Goal: Information Seeking & Learning: Learn about a topic

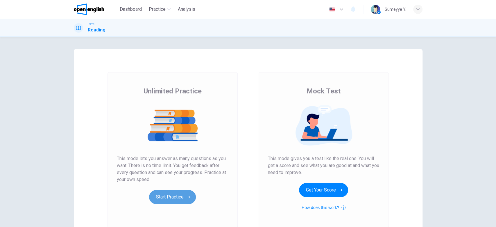
click at [165, 196] on button "Start Practice" at bounding box center [172, 197] width 47 height 14
click at [184, 191] on button "Start Practice" at bounding box center [172, 197] width 47 height 14
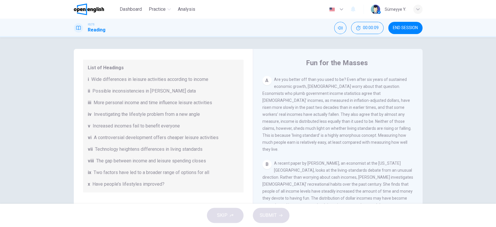
scroll to position [51, 0]
drag, startPoint x: 117, startPoint y: 88, endPoint x: 158, endPoint y: 83, distance: 41.2
click at [158, 83] on div "List of Headings i Wide differences in leisure activities according to income i…" at bounding box center [163, 124] width 161 height 133
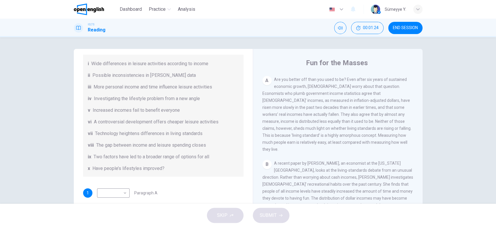
scroll to position [65, 0]
drag, startPoint x: 186, startPoint y: 112, endPoint x: 141, endPoint y: 112, distance: 44.5
click at [141, 112] on div "v Increased incomes fail to benefit everyone" at bounding box center [163, 110] width 151 height 7
drag, startPoint x: 135, startPoint y: 110, endPoint x: 179, endPoint y: 111, distance: 44.2
click at [179, 111] on div "v Increased incomes fail to benefit everyone" at bounding box center [163, 110] width 151 height 7
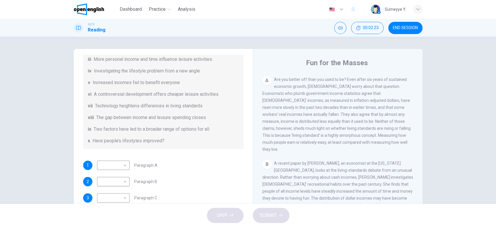
scroll to position [93, 0]
click at [189, 77] on div "List of Headings i Wide differences in leisure activities according to income i…" at bounding box center [163, 83] width 161 height 133
drag, startPoint x: 142, startPoint y: 96, endPoint x: 180, endPoint y: 97, distance: 38.1
click at [180, 97] on span "A controversial development offers cheaper leisure activities" at bounding box center [156, 94] width 125 height 7
drag, startPoint x: 184, startPoint y: 97, endPoint x: 208, endPoint y: 99, distance: 24.5
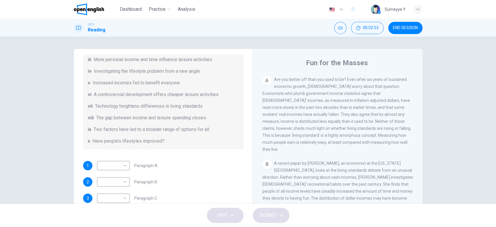
click at [208, 99] on div "List of Headings i Wide differences in leisure activities according to income i…" at bounding box center [163, 83] width 161 height 133
drag, startPoint x: 123, startPoint y: 94, endPoint x: 184, endPoint y: 97, distance: 60.8
click at [184, 97] on span "A controversial development offers cheaper leisure activities" at bounding box center [156, 94] width 125 height 7
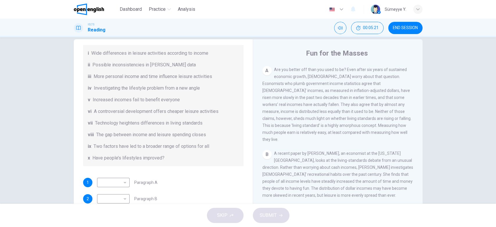
scroll to position [66, 0]
click at [447, 138] on div "Questions 1 - 7 The Reading Passage has nine paragraphs A-I. From the list of h…" at bounding box center [248, 120] width 496 height 166
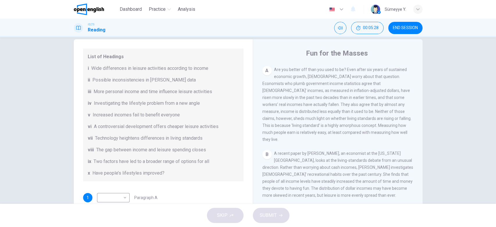
scroll to position [52, 0]
drag, startPoint x: 394, startPoint y: 123, endPoint x: 403, endPoint y: 123, distance: 9.6
click at [403, 123] on span "Are you better off than you used to be? Even after six years of sustained econo…" at bounding box center [337, 104] width 149 height 74
drag, startPoint x: 262, startPoint y: 132, endPoint x: 295, endPoint y: 134, distance: 33.8
click at [295, 134] on span "Are you better off than you used to be? Even after six years of sustained econo…" at bounding box center [337, 104] width 149 height 74
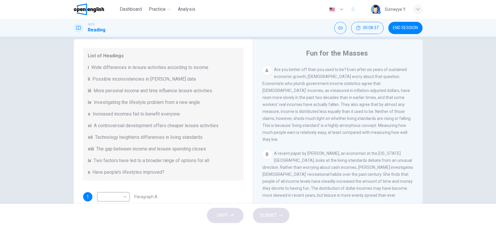
drag, startPoint x: 309, startPoint y: 132, endPoint x: 320, endPoint y: 132, distance: 11.1
click at [320, 132] on span "Are you better off than you used to be? Even after six years of sustained econo…" at bounding box center [337, 104] width 149 height 74
drag, startPoint x: 320, startPoint y: 132, endPoint x: 356, endPoint y: 132, distance: 36.3
click at [356, 132] on div "A Are you better off than you used to be? Even after six years of sustained eco…" at bounding box center [338, 104] width 151 height 77
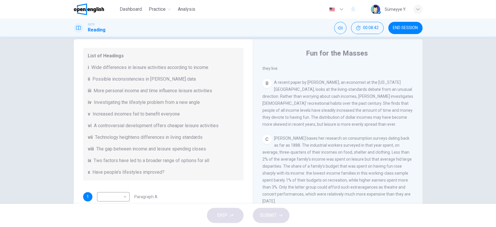
scroll to position [193, 0]
drag, startPoint x: 311, startPoint y: 115, endPoint x: 388, endPoint y: 127, distance: 78.6
click at [388, 127] on div "CLICK TO ZOOM Click to Zoom A Are you better off than you used to be? Even afte…" at bounding box center [342, 153] width 159 height 177
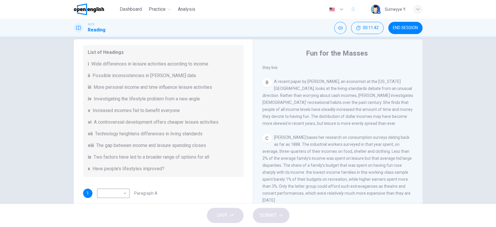
scroll to position [56, 0]
click at [193, 64] on span "Wide differences in leisure activities according to income" at bounding box center [149, 63] width 117 height 7
drag, startPoint x: 89, startPoint y: 63, endPoint x: 156, endPoint y: 65, distance: 67.8
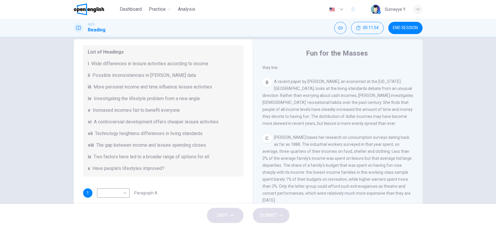
click at [156, 65] on div "i Wide differences in leisure activities according to income" at bounding box center [163, 63] width 151 height 7
drag, startPoint x: 156, startPoint y: 65, endPoint x: 208, endPoint y: 64, distance: 51.2
click at [208, 64] on div "i Wide differences in leisure activities according to income" at bounding box center [163, 63] width 151 height 7
drag, startPoint x: 336, startPoint y: 109, endPoint x: 395, endPoint y: 110, distance: 59.9
click at [395, 110] on span "A recent paper by Dora Costa, an economist at the Massachusetts Institute of Te…" at bounding box center [338, 102] width 151 height 47
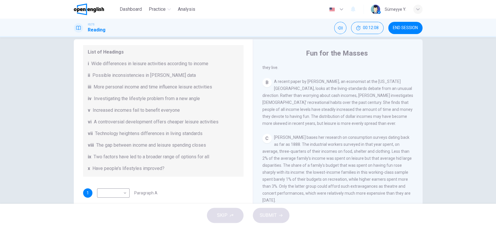
drag, startPoint x: 308, startPoint y: 115, endPoint x: 368, endPoint y: 121, distance: 60.5
click at [368, 121] on div "CLICK TO ZOOM Click to Zoom A Are you better off than you used to be? Even afte…" at bounding box center [342, 153] width 159 height 177
drag, startPoint x: 325, startPoint y: 109, endPoint x: 354, endPoint y: 108, distance: 28.8
click at [354, 108] on span "A recent paper by Dora Costa, an economist at the Massachusetts Institute of Te…" at bounding box center [338, 102] width 151 height 47
drag, startPoint x: 354, startPoint y: 108, endPoint x: 402, endPoint y: 109, distance: 48.0
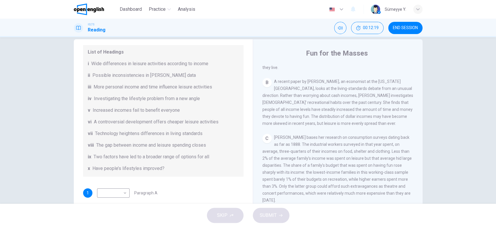
click at [402, 109] on span "A recent paper by Dora Costa, an economist at the Massachusetts Institute of Te…" at bounding box center [338, 102] width 151 height 47
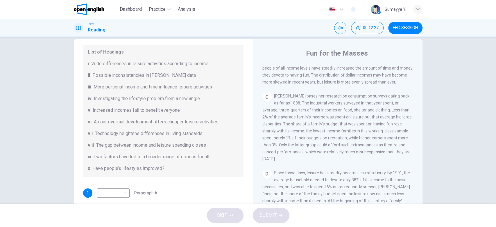
scroll to position [236, 0]
click at [155, 83] on span "More personal income and time influence leisure activities" at bounding box center [153, 86] width 119 height 7
drag, startPoint x: 120, startPoint y: 85, endPoint x: 211, endPoint y: 88, distance: 91.4
click at [211, 88] on span "More personal income and time influence leisure activities" at bounding box center [153, 86] width 119 height 7
drag, startPoint x: 147, startPoint y: 143, endPoint x: 201, endPoint y: 143, distance: 54.7
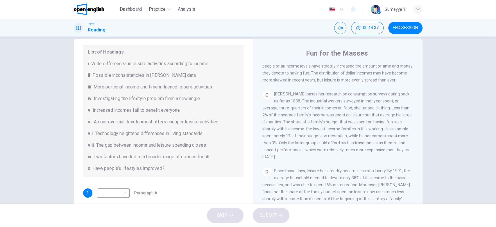
click at [201, 143] on span "The gap between income and leisure spending closes" at bounding box center [151, 145] width 110 height 7
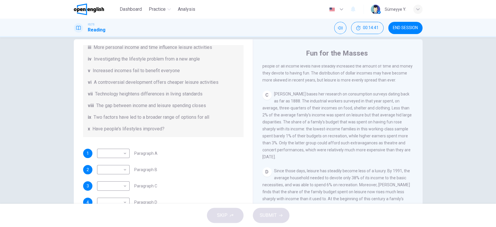
scroll to position [96, 0]
click at [106, 182] on body "This site uses cookies, as explained in our Privacy Policy . If you agree to th…" at bounding box center [248, 113] width 496 height 227
type input "****"
click at [140, 117] on span "Two factors have led to a broader range of options for all" at bounding box center [152, 116] width 116 height 7
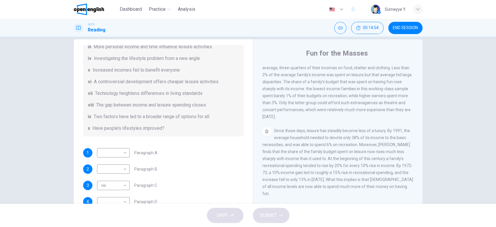
scroll to position [308, 0]
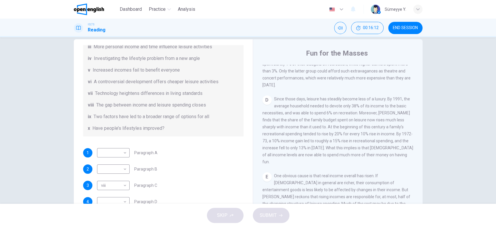
drag, startPoint x: 266, startPoint y: 120, endPoint x: 310, endPoint y: 121, distance: 44.2
click at [310, 121] on span "Since those days, leisure has steadily become less of a luxury. By 1991, the av…" at bounding box center [338, 130] width 151 height 67
drag, startPoint x: 300, startPoint y: 127, endPoint x: 370, endPoint y: 126, distance: 69.8
click at [370, 126] on span "Since those days, leisure has steadily become less of a luxury. By 1991, the av…" at bounding box center [338, 130] width 151 height 67
drag, startPoint x: 247, startPoint y: 164, endPoint x: 245, endPoint y: 145, distance: 18.4
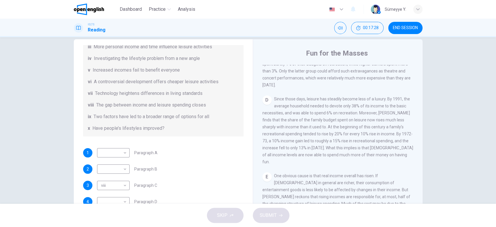
click at [245, 145] on div "Questions 1 - 7 The Reading Passage has nine paragraphs A-I. From the list of h…" at bounding box center [248, 140] width 349 height 202
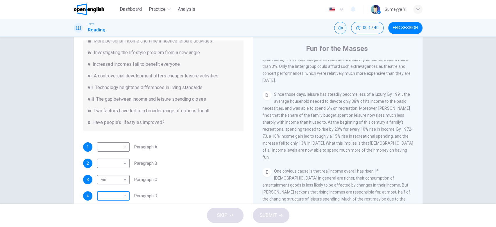
click at [101, 197] on body "This site uses cookies, as explained in our Privacy Policy . If you agree to th…" at bounding box center [248, 113] width 496 height 227
type input "**"
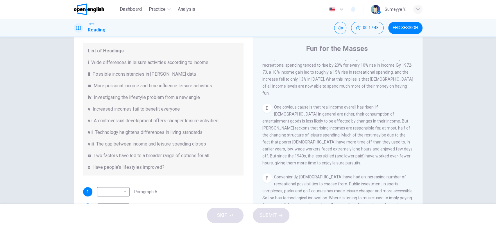
scroll to position [53, 0]
drag, startPoint x: 330, startPoint y: 93, endPoint x: 342, endPoint y: 93, distance: 12.5
click at [342, 105] on span "One obvious cause is that real income overall has risen. If Americans in genera…" at bounding box center [338, 135] width 150 height 60
drag, startPoint x: 360, startPoint y: 91, endPoint x: 371, endPoint y: 93, distance: 11.1
click at [371, 105] on span "One obvious cause is that real income overall has risen. If Americans in genera…" at bounding box center [338, 135] width 150 height 60
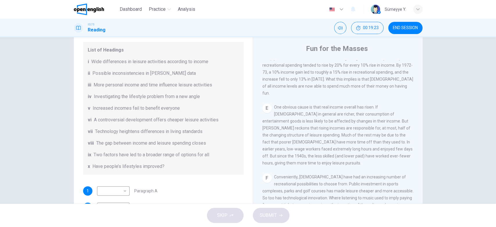
click at [292, 105] on span "One obvious cause is that real income overall has risen. If Americans in genera…" at bounding box center [338, 135] width 150 height 60
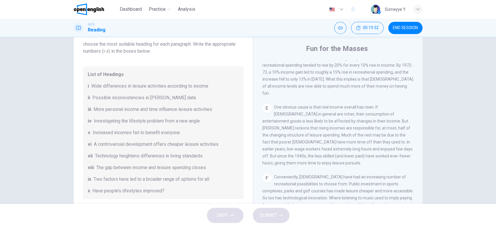
scroll to position [24, 0]
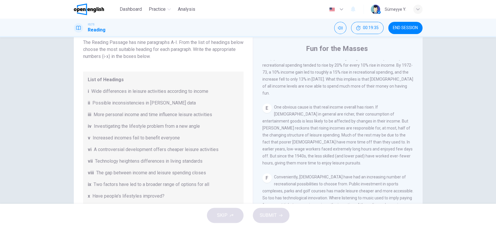
click at [267, 115] on span "One obvious cause is that real income overall has risen. If Americans in genera…" at bounding box center [338, 135] width 150 height 60
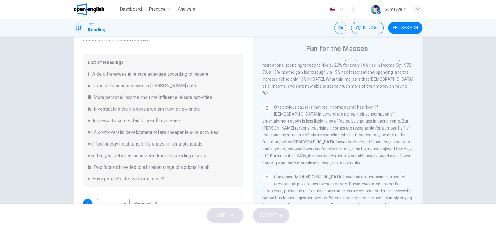
scroll to position [121, 0]
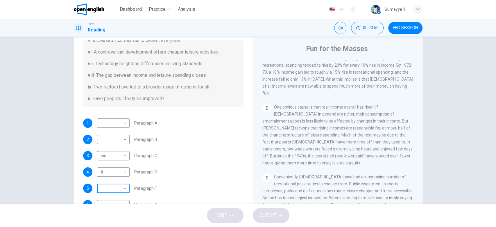
click at [108, 192] on body "This site uses cookies, as explained in our Privacy Policy . If you agree to th…" at bounding box center [248, 113] width 496 height 227
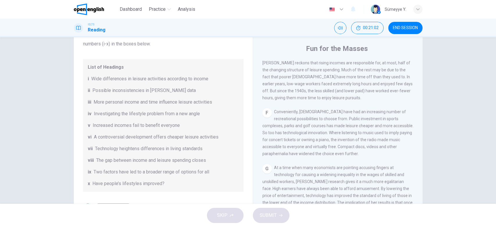
scroll to position [37, 0]
drag, startPoint x: 277, startPoint y: 123, endPoint x: 305, endPoint y: 118, distance: 28.8
click at [305, 118] on span "Conveniently, Americans have had an increasing number of recreational possibili…" at bounding box center [338, 132] width 151 height 47
click at [307, 118] on span "Conveniently, Americans have had an increasing number of recreational possibili…" at bounding box center [338, 132] width 151 height 47
click at [137, 100] on span "More personal income and time influence leisure activities" at bounding box center [153, 101] width 119 height 7
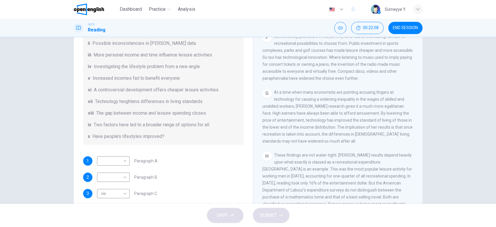
scroll to position [121, 0]
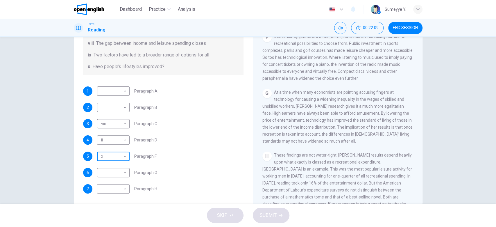
click at [107, 158] on body "This site uses cookies, as explained in our Privacy Policy . If you agree to th…" at bounding box center [248, 113] width 496 height 227
type input "**"
click at [187, 140] on div "4 ii ** ​ Paragraph D" at bounding box center [163, 139] width 161 height 9
drag, startPoint x: 295, startPoint y: 82, endPoint x: 335, endPoint y: 81, distance: 40.1
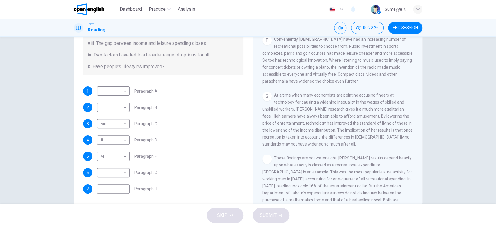
click at [335, 93] on span "At a time when many economists are pointing accusing fingers at technology for …" at bounding box center [338, 120] width 150 height 54
click at [106, 171] on body "This site uses cookies, as explained in our Privacy Policy . If you agree to th…" at bounding box center [248, 113] width 496 height 227
type input "***"
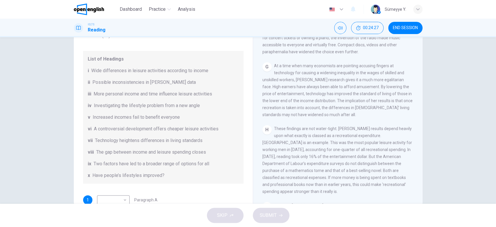
scroll to position [0, 0]
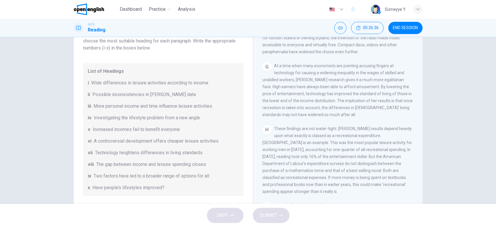
drag, startPoint x: 132, startPoint y: 108, endPoint x: 164, endPoint y: 107, distance: 31.4
click at [164, 107] on span "More personal income and time influence leisure activities" at bounding box center [153, 106] width 119 height 7
drag, startPoint x: 168, startPoint y: 107, endPoint x: 179, endPoint y: 108, distance: 11.7
click at [179, 108] on span "More personal income and time influence leisure activities" at bounding box center [153, 106] width 119 height 7
drag, startPoint x: 172, startPoint y: 116, endPoint x: 183, endPoint y: 118, distance: 11.8
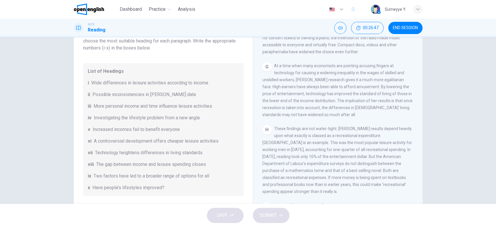
click at [183, 118] on span "Investigating the lifestyle problem from a new angle" at bounding box center [147, 117] width 106 height 7
drag, startPoint x: 133, startPoint y: 127, endPoint x: 178, endPoint y: 130, distance: 44.3
click at [178, 130] on div "v Increased incomes fail to benefit everyone" at bounding box center [163, 129] width 151 height 7
drag, startPoint x: 166, startPoint y: 141, endPoint x: 202, endPoint y: 142, distance: 36.6
click at [202, 142] on span "A controversial development offers cheaper leisure activities" at bounding box center [156, 141] width 125 height 7
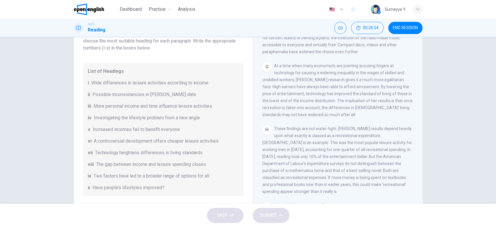
click at [138, 152] on span "Technology heightens differences in living standards" at bounding box center [149, 152] width 108 height 7
click at [135, 164] on span "The gap between income and leisure spending closes" at bounding box center [151, 164] width 110 height 7
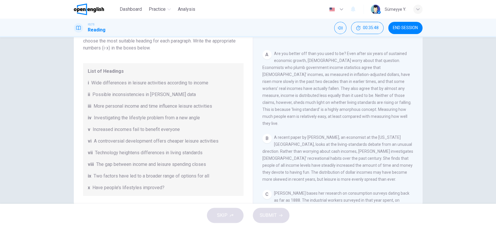
scroll to position [2, 0]
drag, startPoint x: 307, startPoint y: 61, endPoint x: 362, endPoint y: 63, distance: 55.0
click at [362, 63] on div "A Are you better off than you used to be? Even after six years of sustained eco…" at bounding box center [338, 88] width 151 height 77
drag, startPoint x: 360, startPoint y: 82, endPoint x: 407, endPoint y: 80, distance: 46.9
click at [407, 80] on div "A Are you better off than you used to be? Even after six years of sustained eco…" at bounding box center [338, 88] width 151 height 77
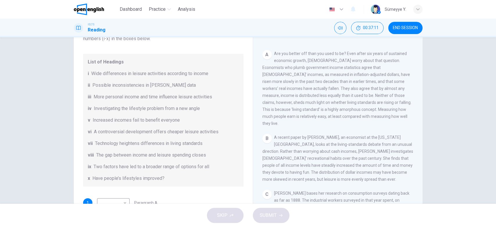
scroll to position [9, 0]
click at [174, 157] on span "The gap between income and leisure spending closes" at bounding box center [151, 155] width 110 height 7
drag, startPoint x: 186, startPoint y: 170, endPoint x: 207, endPoint y: 171, distance: 21.0
click at [207, 171] on div "List of Headings i Wide differences in leisure activities according to income i…" at bounding box center [163, 120] width 161 height 133
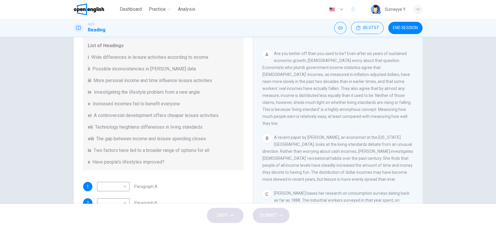
scroll to position [26, 0]
drag, startPoint x: 337, startPoint y: 110, endPoint x: 342, endPoint y: 115, distance: 7.2
click at [342, 115] on span "Are you better off than you used to be? Even after six years of sustained econo…" at bounding box center [337, 88] width 149 height 74
drag, startPoint x: 160, startPoint y: 81, endPoint x: 215, endPoint y: 85, distance: 55.7
click at [215, 85] on div "List of Headings i Wide differences in leisure activities according to income i…" at bounding box center [163, 104] width 161 height 133
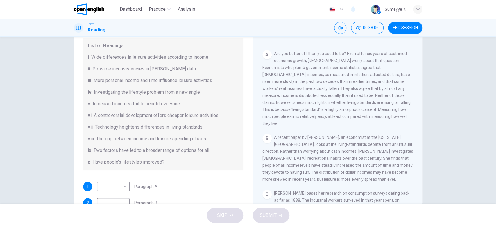
drag, startPoint x: 154, startPoint y: 77, endPoint x: 204, endPoint y: 82, distance: 50.8
click at [204, 82] on span "More personal income and time influence leisure activities" at bounding box center [153, 80] width 119 height 7
click at [149, 90] on span "Investigating the lifestyle problem from a new angle" at bounding box center [147, 92] width 106 height 7
click at [113, 193] on body "This site uses cookies, as explained in our Privacy Policy . If you agree to th…" at bounding box center [248, 113] width 496 height 227
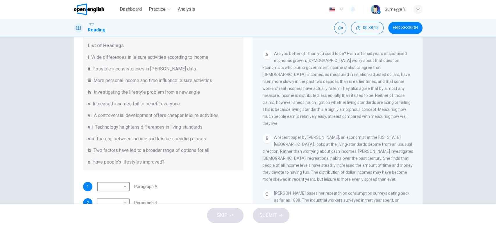
type input "*"
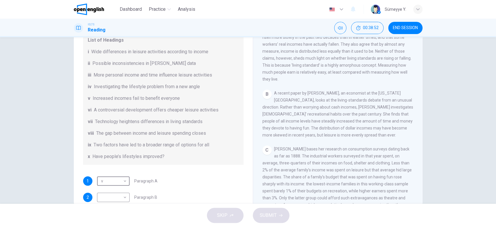
scroll to position [31, 0]
drag, startPoint x: 147, startPoint y: 72, endPoint x: 212, endPoint y: 76, distance: 65.5
click at [212, 76] on div "iii More personal income and time influence leisure activities" at bounding box center [163, 74] width 151 height 7
click at [115, 195] on body "This site uses cookies, as explained in our Privacy Policy . If you agree to th…" at bounding box center [248, 113] width 496 height 227
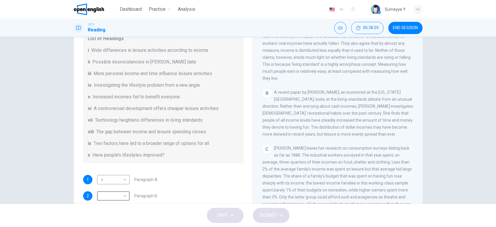
type input "***"
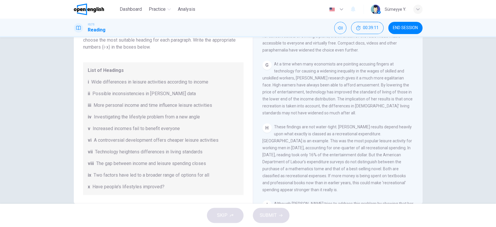
scroll to position [121, 0]
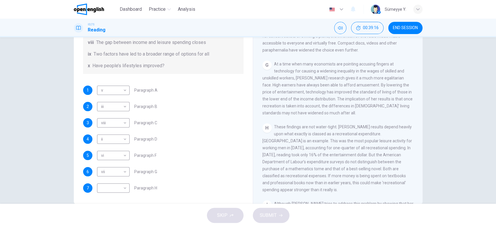
drag, startPoint x: 241, startPoint y: 164, endPoint x: 240, endPoint y: 83, distance: 80.8
click at [240, 83] on div "Questions 1 - 7 The Reading Passage has nine paragraphs A-I. From the list of h…" at bounding box center [164, 43] width 170 height 312
click at [235, 99] on div "1 v * ​ Paragraph A 2 iii *** ​ Paragraph B 3 viii **** ​ Paragraph C 4 ii ** ​…" at bounding box center [163, 138] width 161 height 107
click at [117, 187] on body "This site uses cookies, as explained in our Privacy Policy . If you agree to th…" at bounding box center [248, 113] width 496 height 227
click at [117, 227] on li "i" at bounding box center [248, 230] width 496 height 7
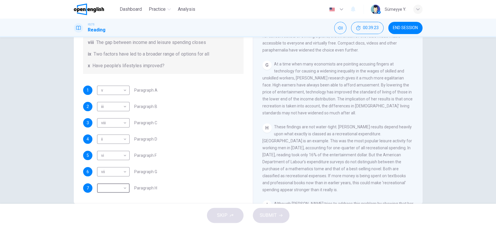
type input "*"
click at [274, 215] on span "SUBMIT" at bounding box center [268, 215] width 17 height 8
click at [270, 209] on button "SUBMIT" at bounding box center [271, 215] width 37 height 15
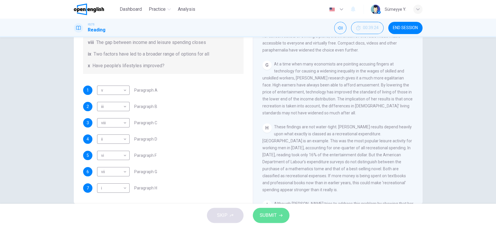
click at [270, 209] on button "SUBMIT" at bounding box center [271, 215] width 37 height 15
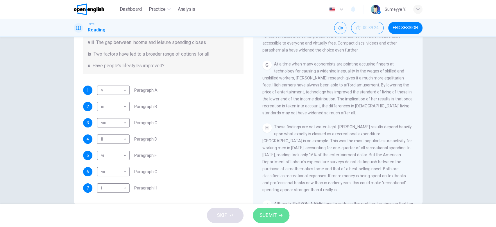
click at [270, 209] on button "SUBMIT" at bounding box center [271, 215] width 37 height 15
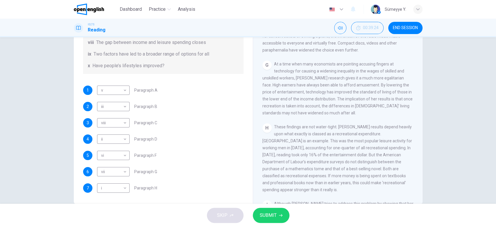
click at [270, 209] on button "SUBMIT" at bounding box center [271, 215] width 37 height 15
click at [226, 214] on div "SKIP SUBMIT" at bounding box center [248, 215] width 496 height 23
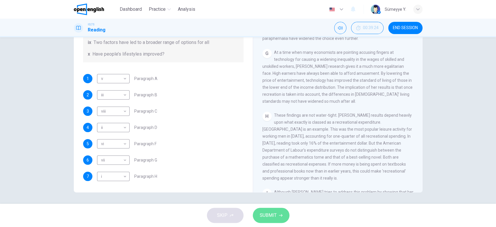
click at [270, 218] on span "SUBMIT" at bounding box center [268, 215] width 17 height 8
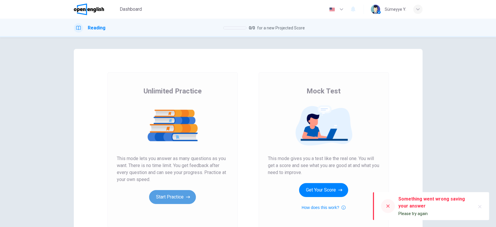
click at [179, 196] on button "Start Practice" at bounding box center [172, 197] width 47 height 14
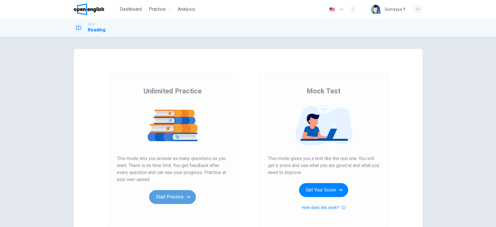
click at [175, 200] on button "Start Practice" at bounding box center [172, 197] width 47 height 14
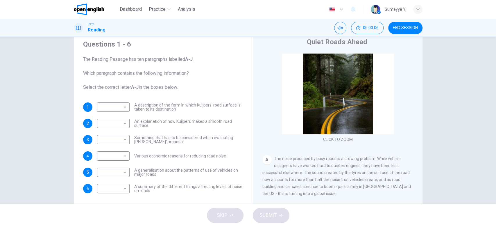
scroll to position [22, 0]
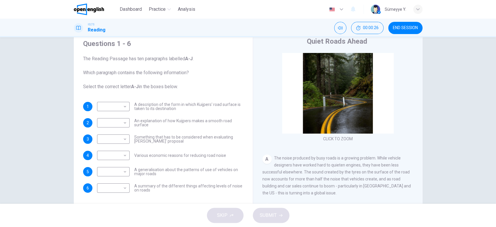
drag, startPoint x: 137, startPoint y: 103, endPoint x: 179, endPoint y: 101, distance: 41.9
click at [179, 102] on span "A description of the form in which Kuijpers' road surface is taken to its desti…" at bounding box center [188, 106] width 109 height 8
drag, startPoint x: 179, startPoint y: 101, endPoint x: 211, endPoint y: 106, distance: 32.0
click at [211, 106] on span "A description of the form in which Kuijpers' road surface is taken to its desti…" at bounding box center [188, 106] width 109 height 8
click at [176, 110] on span "A description of the form in which Kuijpers' road surface is taken to its desti…" at bounding box center [188, 106] width 109 height 8
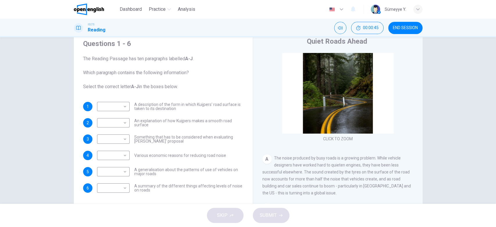
drag, startPoint x: 144, startPoint y: 118, endPoint x: 183, endPoint y: 120, distance: 39.0
click at [183, 120] on span "An explanation of how Kuijpers makes a smooth road surface" at bounding box center [188, 123] width 109 height 8
drag, startPoint x: 183, startPoint y: 120, endPoint x: 228, endPoint y: 120, distance: 45.1
click at [228, 120] on span "An explanation of how Kuijpers makes a smooth road surface" at bounding box center [188, 123] width 109 height 8
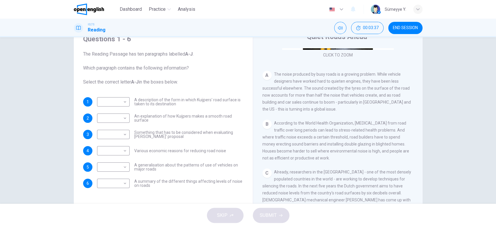
scroll to position [102, 0]
drag, startPoint x: 258, startPoint y: 94, endPoint x: 310, endPoint y: 95, distance: 51.5
click at [310, 95] on div "Quiet Roads Ahead CLICK TO ZOOM Click to Zoom A The noise produced by busy road…" at bounding box center [338, 128] width 170 height 211
drag, startPoint x: 310, startPoint y: 95, endPoint x: 374, endPoint y: 95, distance: 64.6
click at [374, 95] on span "The noise produced by busy roads is a growing problem. While vehicle designers …" at bounding box center [337, 90] width 149 height 40
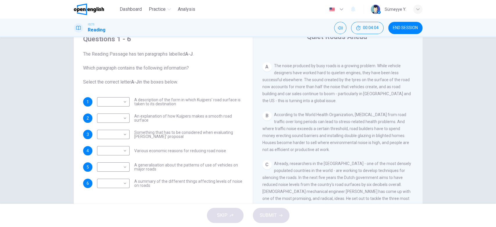
scroll to position [107, 0]
click at [311, 89] on span "The noise produced by busy roads is a growing problem. While vehicle designers …" at bounding box center [337, 85] width 149 height 40
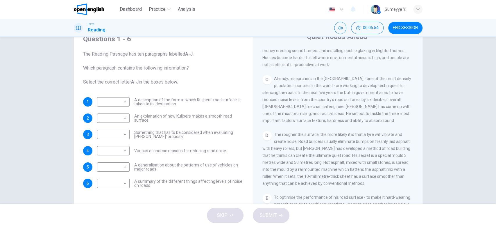
scroll to position [201, 0]
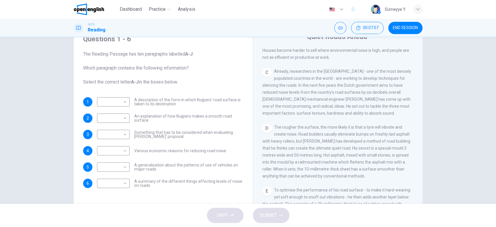
drag, startPoint x: 215, startPoint y: 96, endPoint x: 219, endPoint y: 102, distance: 7.3
click at [219, 102] on div "Questions 1 - 6 The Reading Passage has ten paragraphs labelled A-J . Which par…" at bounding box center [164, 110] width 170 height 165
drag, startPoint x: 219, startPoint y: 102, endPoint x: 221, endPoint y: 107, distance: 5.2
click at [221, 107] on div "1 ​ ​ A description of the form in which Kuijpers' road surface is taken to its…" at bounding box center [163, 142] width 161 height 91
click at [125, 103] on body "This site uses cookies, as explained in our Privacy Policy . If you agree to th…" at bounding box center [248, 113] width 496 height 227
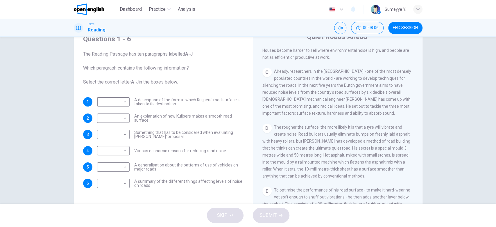
click at [100, 104] on body "This site uses cookies, as explained in our Privacy Policy . If you agree to th…" at bounding box center [248, 113] width 496 height 227
click at [159, 227] on div at bounding box center [248, 227] width 496 height 0
drag, startPoint x: 123, startPoint y: 101, endPoint x: 121, endPoint y: 108, distance: 7.6
click at [121, 108] on body "This site uses cookies, as explained in our Privacy Policy . If you agree to th…" at bounding box center [248, 113] width 496 height 227
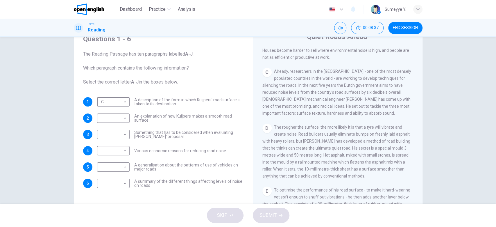
click at [121, 227] on li "A" at bounding box center [248, 230] width 496 height 7
type input "*"
click at [183, 104] on span "A description of the form in which Kuijpers' road surface is taken to its desti…" at bounding box center [188, 102] width 109 height 8
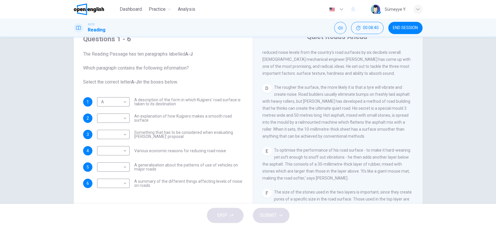
scroll to position [245, 0]
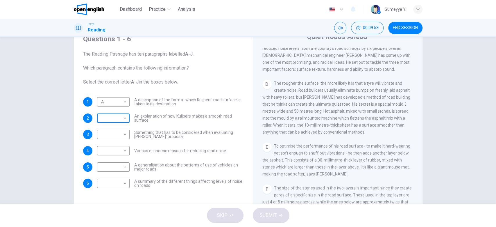
click at [115, 115] on body "This site uses cookies, as explained in our Privacy Policy . If you agree to th…" at bounding box center [248, 113] width 496 height 227
type input "*"
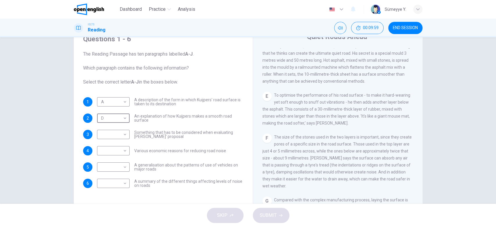
scroll to position [300, 0]
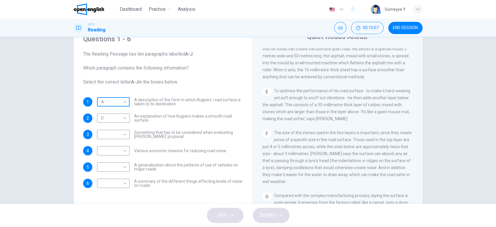
click at [121, 97] on body "This site uses cookies, as explained in our Privacy Policy . If you agree to th…" at bounding box center [248, 113] width 496 height 227
type input "*"
click at [233, 130] on span "Something that has to be considered when evaluating Kuijpers' proposal" at bounding box center [188, 134] width 109 height 8
drag, startPoint x: 363, startPoint y: 113, endPoint x: 404, endPoint y: 110, distance: 40.5
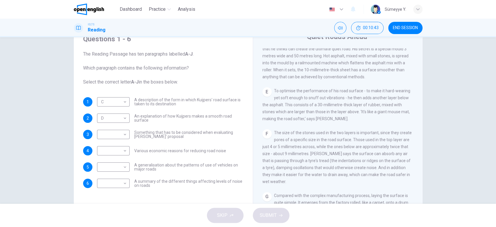
click at [404, 110] on span "To optimise the performance of his road surface - to make it hard-wearing yet s…" at bounding box center [337, 104] width 148 height 33
drag, startPoint x: 296, startPoint y: 118, endPoint x: 314, endPoint y: 118, distance: 17.7
click at [314, 118] on span "To optimise the performance of his road surface - to make it hard-wearing yet s…" at bounding box center [337, 104] width 148 height 33
click at [113, 120] on body "This site uses cookies, as explained in our Privacy Policy . If you agree to th…" at bounding box center [248, 113] width 496 height 227
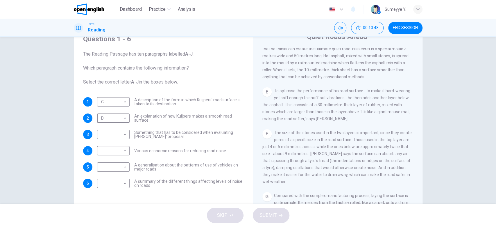
type input "*"
drag, startPoint x: 297, startPoint y: 89, endPoint x: 387, endPoint y: 91, distance: 90.2
click at [387, 91] on span "To optimise the performance of his road surface - to make it hard-wearing yet s…" at bounding box center [337, 104] width 148 height 33
click at [386, 95] on div "E To optimise the performance of his road surface - to make it hard-wearing yet…" at bounding box center [338, 104] width 151 height 35
drag, startPoint x: 419, startPoint y: 152, endPoint x: 417, endPoint y: 157, distance: 5.2
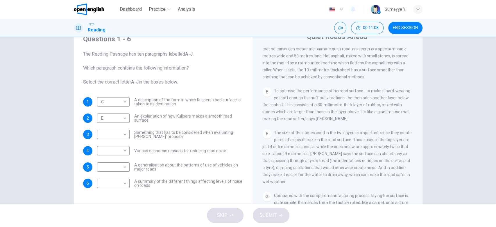
click at [417, 157] on div "Quiet Roads Ahead CLICK TO ZOOM Click to Zoom A The noise produced by busy road…" at bounding box center [338, 128] width 170 height 211
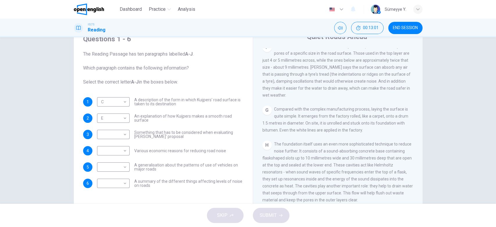
scroll to position [386, 0]
drag, startPoint x: 330, startPoint y: 133, endPoint x: 357, endPoint y: 133, distance: 26.8
click at [357, 133] on div "G Compared with the complex manufacturing process, laying the surface is quite …" at bounding box center [338, 120] width 151 height 28
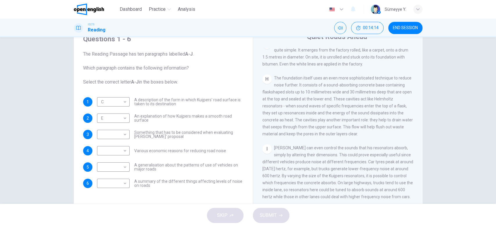
scroll to position [444, 0]
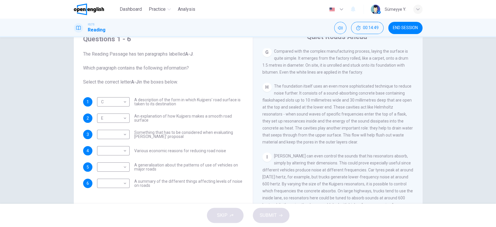
drag, startPoint x: 382, startPoint y: 131, endPoint x: 395, endPoint y: 125, distance: 15.4
click at [395, 125] on div "H The foundation itself uses an even more sophisticated technique to reduce noi…" at bounding box center [338, 114] width 151 height 63
drag, startPoint x: 327, startPoint y: 133, endPoint x: 392, endPoint y: 133, distance: 64.6
click at [392, 133] on span "The foundation itself uses an even more sophisticated technique to reduce noise…" at bounding box center [338, 114] width 151 height 60
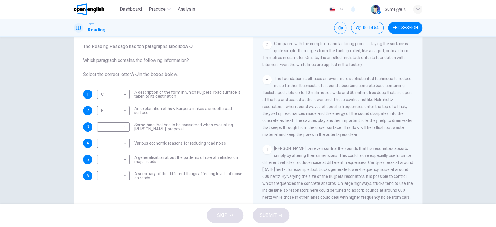
scroll to position [490, 0]
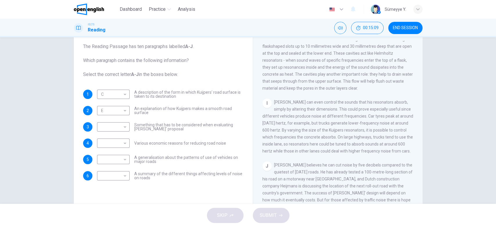
click at [354, 123] on span "Kuijpers can even control the sounds that his resonators absorb, simply by alte…" at bounding box center [338, 127] width 151 height 54
click at [325, 131] on span "Kuijpers can even control the sounds that his resonators absorb, simply by alte…" at bounding box center [338, 127] width 151 height 54
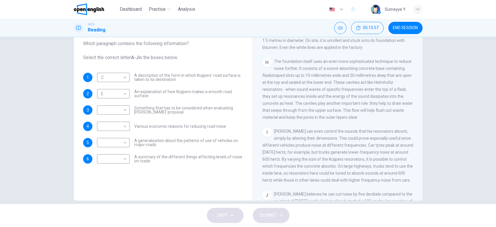
scroll to position [441, 0]
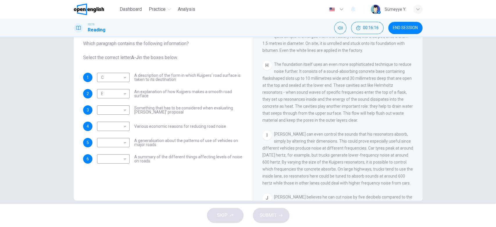
drag, startPoint x: 295, startPoint y: 155, endPoint x: 345, endPoint y: 155, distance: 50.6
click at [345, 155] on span "Kuijpers can even control the sounds that his resonators absorb, simply by alte…" at bounding box center [338, 159] width 151 height 54
drag, startPoint x: 345, startPoint y: 155, endPoint x: 393, endPoint y: 155, distance: 47.7
click at [393, 155] on span "Kuijpers can even control the sounds that his resonators absorb, simply by alte…" at bounding box center [338, 159] width 151 height 54
drag, startPoint x: 275, startPoint y: 162, endPoint x: 334, endPoint y: 159, distance: 59.4
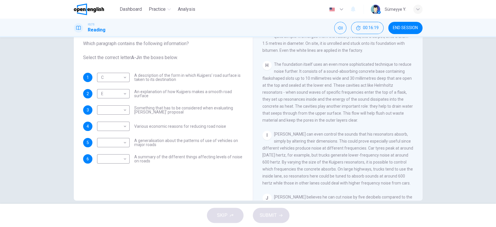
click at [334, 159] on span "Kuijpers can even control the sounds that his resonators absorb, simply by alte…" at bounding box center [338, 159] width 151 height 54
drag, startPoint x: 334, startPoint y: 159, endPoint x: 397, endPoint y: 161, distance: 62.8
click at [397, 161] on span "Kuijpers can even control the sounds that his resonators absorb, simply by alte…" at bounding box center [338, 159] width 151 height 54
drag, startPoint x: 283, startPoint y: 167, endPoint x: 320, endPoint y: 167, distance: 37.2
click at [320, 167] on span "Kuijpers can even control the sounds that his resonators absorb, simply by alte…" at bounding box center [338, 159] width 151 height 54
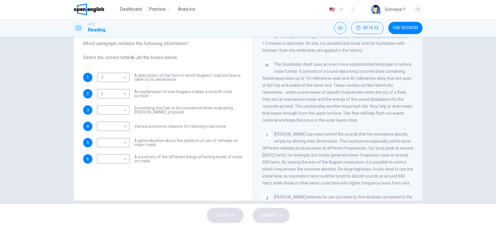
drag, startPoint x: 300, startPoint y: 178, endPoint x: 355, endPoint y: 173, distance: 54.9
click at [355, 173] on span "Kuijpers can even control the sounds that his resonators absorb, simply by alte…" at bounding box center [338, 159] width 151 height 54
drag, startPoint x: 383, startPoint y: 175, endPoint x: 401, endPoint y: 175, distance: 18.0
click at [401, 175] on span "Kuijpers can even control the sounds that his resonators absorb, simply by alte…" at bounding box center [338, 159] width 151 height 54
drag, startPoint x: 420, startPoint y: 171, endPoint x: 421, endPoint y: 164, distance: 6.4
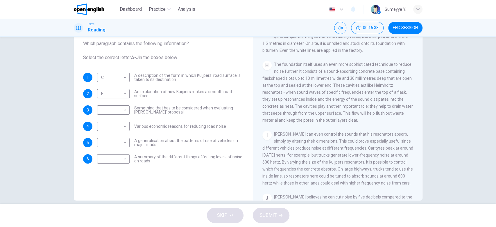
click at [421, 164] on div "Questions 1 - 6 The Reading Passage has ten paragraphs labelled A-J . Which par…" at bounding box center [249, 99] width 368 height 202
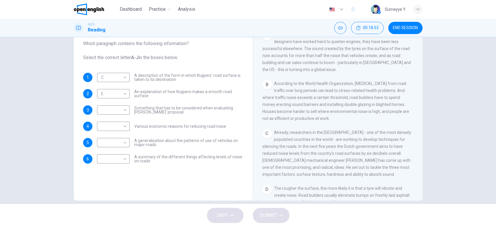
scroll to position [117, 0]
drag, startPoint x: 420, startPoint y: 88, endPoint x: 417, endPoint y: 91, distance: 4.4
click at [417, 91] on div "Quiet Roads Ahead CLICK TO ZOOM Click to Zoom A The noise produced by busy road…" at bounding box center [338, 103] width 170 height 211
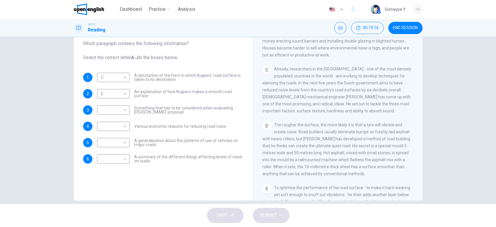
scroll to position [179, 0]
drag, startPoint x: 391, startPoint y: 76, endPoint x: 405, endPoint y: 75, distance: 14.5
click at [405, 75] on div "C Already, researchers in the Netherlands - one of the most densely populated c…" at bounding box center [338, 89] width 151 height 49
click at [388, 99] on div "C Already, researchers in the Netherlands - one of the most densely populated c…" at bounding box center [338, 89] width 151 height 49
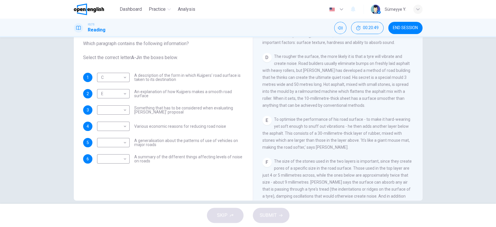
scroll to position [240, 0]
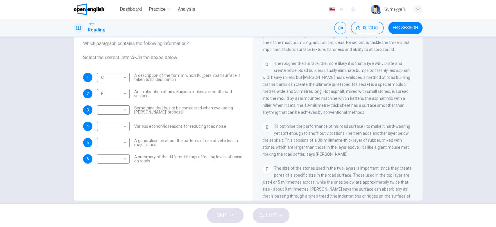
click at [420, 120] on div "Quiet Roads Ahead CLICK TO ZOOM Click to Zoom A The noise produced by busy road…" at bounding box center [338, 103] width 170 height 211
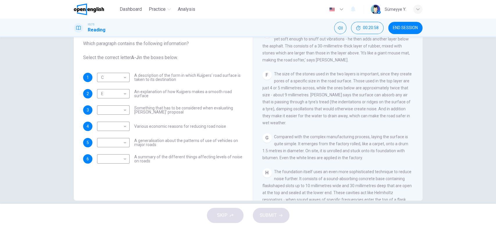
scroll to position [335, 0]
click at [112, 155] on body "This site uses cookies, as explained in our Privacy Policy . If you agree to th…" at bounding box center [248, 113] width 496 height 227
type input "*"
click at [414, 125] on div "CLICK TO ZOOM Click to Zoom A The noise produced by busy roads is a growing pro…" at bounding box center [342, 112] width 159 height 177
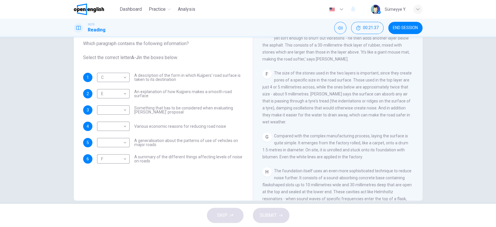
click at [414, 127] on div "CLICK TO ZOOM Click to Zoom A The noise produced by busy roads is a growing pro…" at bounding box center [342, 112] width 159 height 177
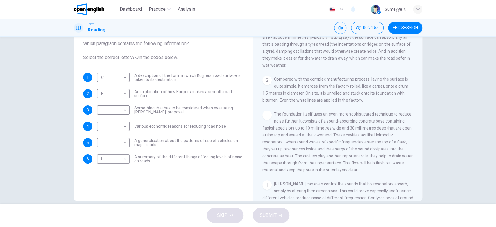
scroll to position [394, 0]
drag, startPoint x: 415, startPoint y: 162, endPoint x: 417, endPoint y: 165, distance: 3.8
click at [417, 165] on div "CLICK TO ZOOM Click to Zoom A The noise produced by busy roads is a growing pro…" at bounding box center [342, 112] width 159 height 177
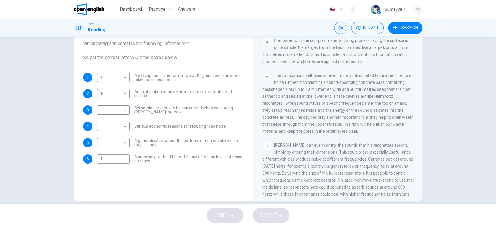
scroll to position [429, 0]
drag, startPoint x: 269, startPoint y: 127, endPoint x: 319, endPoint y: 126, distance: 50.3
click at [319, 126] on span "The foundation itself uses an even more sophisticated technique to reduce noise…" at bounding box center [338, 104] width 151 height 60
drag, startPoint x: 319, startPoint y: 126, endPoint x: 278, endPoint y: 133, distance: 41.9
click at [278, 133] on span "The foundation itself uses an even more sophisticated technique to reduce noise…" at bounding box center [338, 104] width 151 height 60
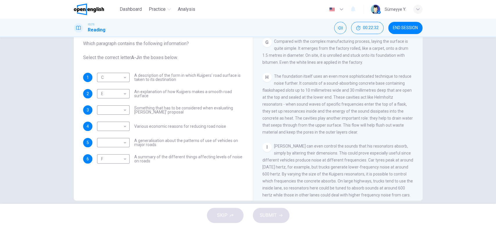
drag, startPoint x: 278, startPoint y: 133, endPoint x: 334, endPoint y: 131, distance: 56.4
click at [334, 131] on span "The foundation itself uses an even more sophisticated technique to reduce noise…" at bounding box center [338, 104] width 151 height 60
click at [112, 141] on body "This site uses cookies, as explained in our Privacy Policy . If you agree to th…" at bounding box center [248, 113] width 496 height 227
type input "*"
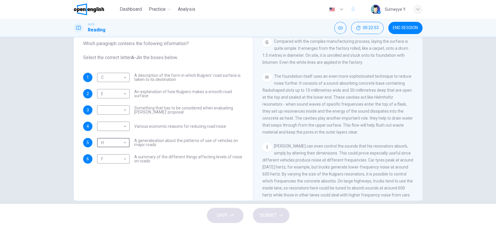
scroll to position [484, 0]
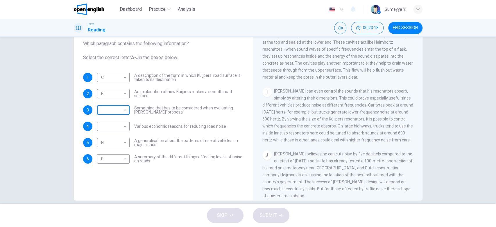
click at [116, 109] on body "This site uses cookies, as explained in our Privacy Policy . If you agree to th…" at bounding box center [248, 113] width 496 height 227
type input "*"
drag, startPoint x: 314, startPoint y: 156, endPoint x: 346, endPoint y: 166, distance: 33.2
click at [346, 166] on div "J Kuijpers believes he can cut noise by five decibels compared to the quietest …" at bounding box center [338, 174] width 151 height 49
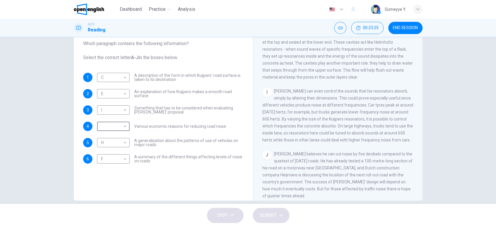
drag, startPoint x: 108, startPoint y: 127, endPoint x: 110, endPoint y: 217, distance: 90.2
click at [110, 217] on body "This site uses cookies, as explained in our Privacy Policy . If you agree to th…" at bounding box center [248, 113] width 496 height 227
type input "*"
click at [274, 215] on span "SUBMIT" at bounding box center [268, 215] width 17 height 8
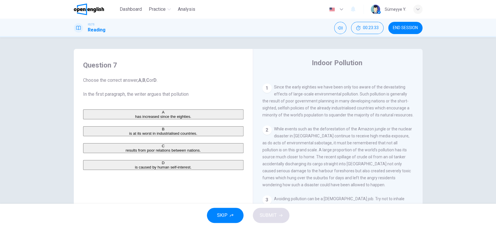
scroll to position [114, 0]
drag, startPoint x: 419, startPoint y: 105, endPoint x: 421, endPoint y: 132, distance: 27.5
click at [421, 132] on div "Question 7 Choose the correct answer, A , B , C or D . In the first paragraph, …" at bounding box center [249, 150] width 368 height 202
click at [418, 123] on div "Indoor Pollution CLICK TO ZOOM Click to Zoom 1 Since the early eighties we have…" at bounding box center [338, 154] width 170 height 211
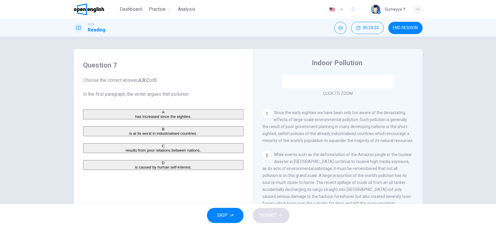
scroll to position [109, 0]
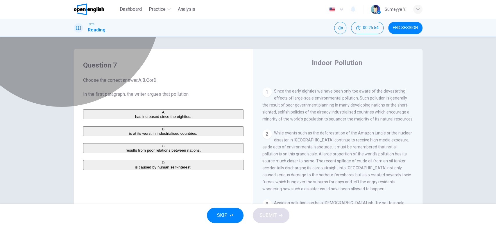
click at [143, 117] on span "has increased since the eighties." at bounding box center [163, 116] width 56 height 4
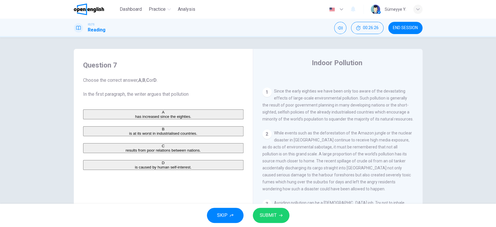
drag, startPoint x: 335, startPoint y: 111, endPoint x: 369, endPoint y: 111, distance: 33.7
click at [369, 111] on span "Since the early eighties we have been only too aware of the devastating effects…" at bounding box center [338, 105] width 151 height 33
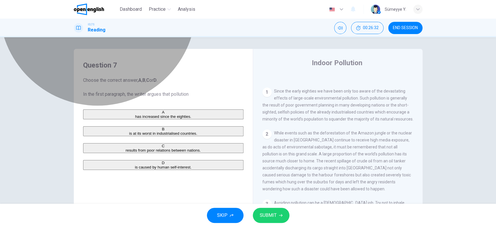
click at [179, 136] on button "B is at its worst in industrialised countries." at bounding box center [163, 131] width 161 height 10
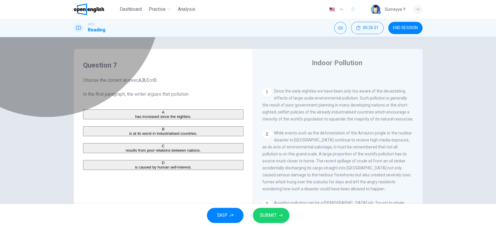
click at [128, 112] on button "A has increased since the eighties." at bounding box center [163, 114] width 161 height 10
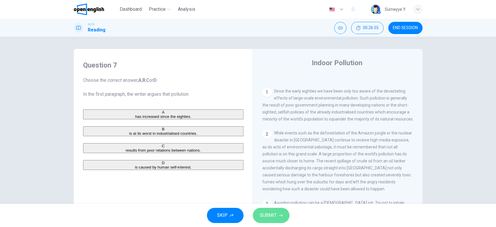
click at [270, 216] on span "SUBMIT" at bounding box center [268, 215] width 17 height 8
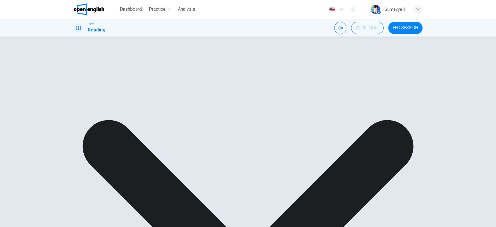
scroll to position [118, 0]
drag, startPoint x: 366, startPoint y: 91, endPoint x: 367, endPoint y: 99, distance: 7.4
click at [367, 99] on span "Since the early eighties we have been only too aware of the devastating effects…" at bounding box center [338, 96] width 151 height 33
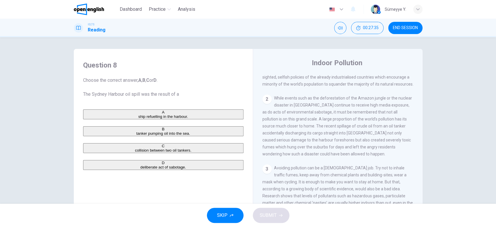
scroll to position [151, 0]
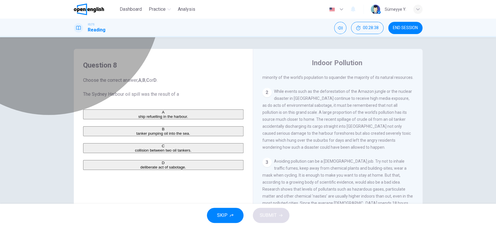
click at [130, 134] on button "B tanker pumping oil into the sea." at bounding box center [163, 131] width 161 height 10
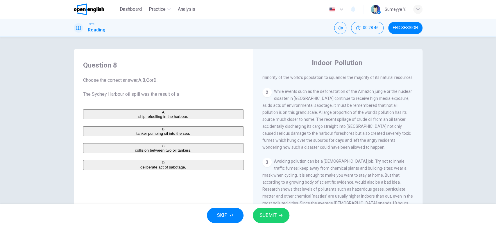
drag, startPoint x: 301, startPoint y: 134, endPoint x: 328, endPoint y: 136, distance: 27.1
click at [328, 136] on div "2 While events such as the deforestation of the Amazon jungle or the nuclear di…" at bounding box center [338, 119] width 151 height 63
drag, startPoint x: 328, startPoint y: 136, endPoint x: 364, endPoint y: 136, distance: 36.3
click at [364, 136] on div "2 While events such as the deforestation of the Amazon jungle or the nuclear di…" at bounding box center [338, 119] width 151 height 63
click at [273, 218] on span "SUBMIT" at bounding box center [268, 215] width 17 height 8
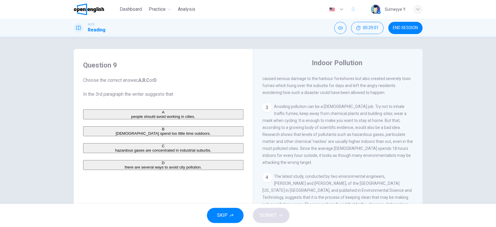
scroll to position [207, 0]
drag, startPoint x: 419, startPoint y: 132, endPoint x: 417, endPoint y: 146, distance: 13.8
click at [417, 146] on div "CLICK TO ZOOM Click to Zoom 1 Since the early eighties we have been only too aw…" at bounding box center [342, 162] width 159 height 177
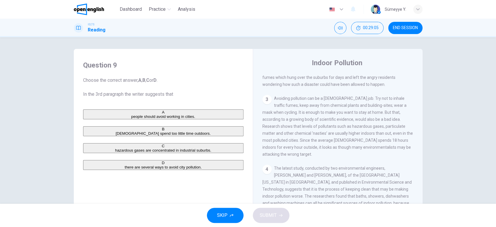
scroll to position [212, 0]
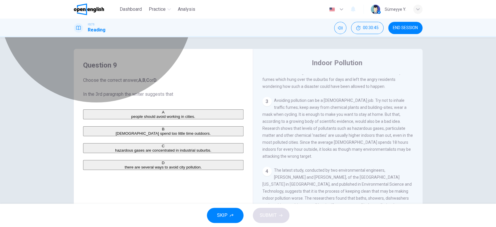
click at [178, 152] on span "hazardous gases are concentrated in industrial suburbs." at bounding box center [163, 150] width 96 height 4
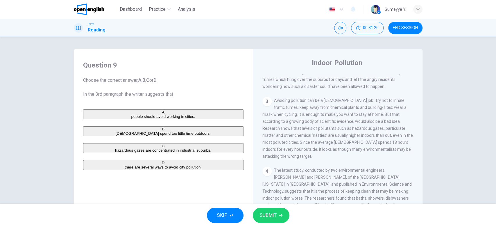
drag, startPoint x: 317, startPoint y: 141, endPoint x: 361, endPoint y: 140, distance: 43.4
click at [361, 140] on span "Avoiding pollution can be a full time job. Try not to inhale traffic fumes; kee…" at bounding box center [338, 128] width 151 height 60
drag, startPoint x: 361, startPoint y: 140, endPoint x: 398, endPoint y: 140, distance: 36.9
click at [398, 140] on span "Avoiding pollution can be a full time job. Try not to inhale traffic fumes; kee…" at bounding box center [338, 128] width 151 height 60
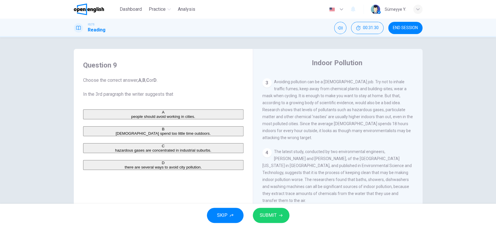
scroll to position [237, 0]
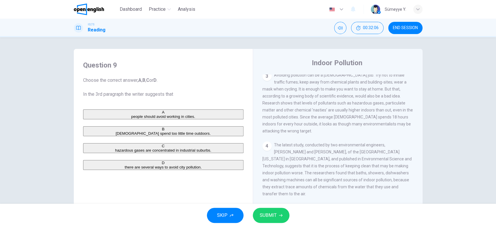
click at [279, 217] on icon "button" at bounding box center [280, 214] width 3 height 3
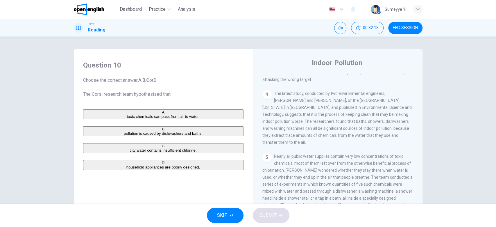
scroll to position [288, 0]
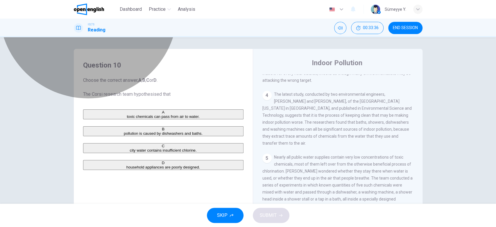
click at [170, 119] on span "toxic chemicals can pass from air to water." at bounding box center [163, 116] width 73 height 4
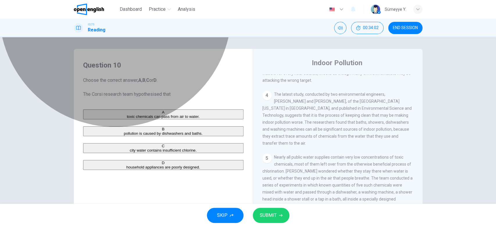
click at [197, 136] on button "B pollution is caused by dishwashers and baths." at bounding box center [163, 131] width 161 height 10
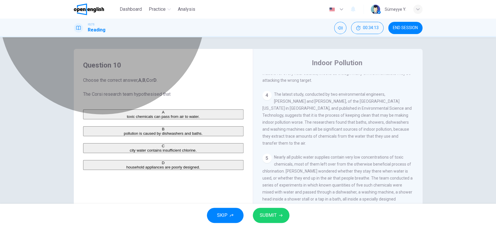
click at [184, 170] on button "D household appliances are poorly designed." at bounding box center [163, 165] width 161 height 10
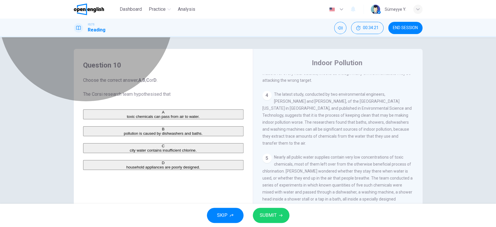
click at [167, 119] on button "A toxic chemicals can pass from air to water." at bounding box center [163, 114] width 161 height 10
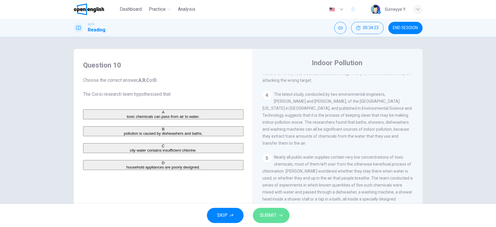
click at [277, 218] on button "SUBMIT" at bounding box center [271, 215] width 37 height 15
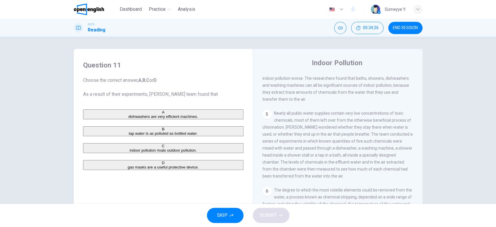
scroll to position [337, 0]
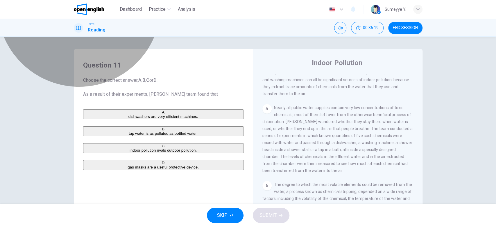
click at [161, 136] on span "tap water is as polluted as bottled water." at bounding box center [163, 133] width 69 height 4
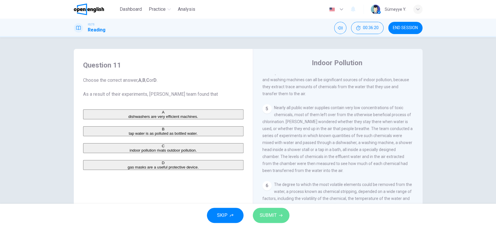
click at [270, 214] on span "SUBMIT" at bounding box center [268, 215] width 17 height 8
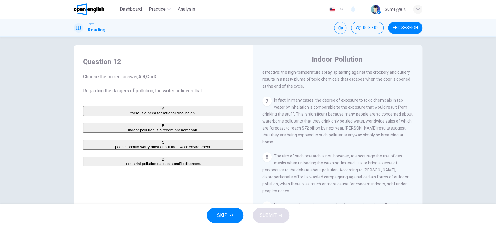
scroll to position [476, 0]
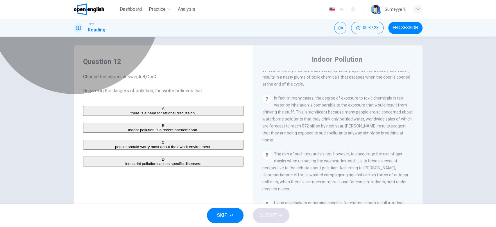
click at [156, 149] on span "people should worry most about their work environment." at bounding box center [163, 147] width 96 height 4
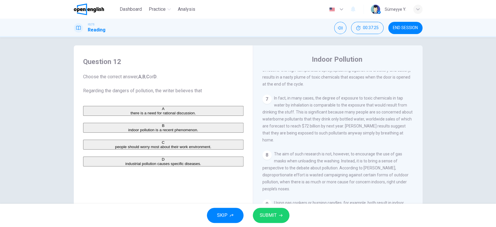
click at [271, 214] on span "SUBMIT" at bounding box center [268, 215] width 17 height 8
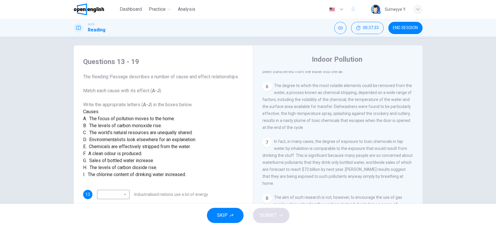
scroll to position [130, 0]
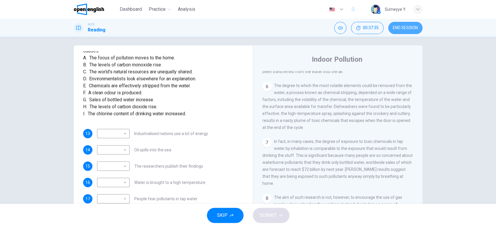
click at [408, 31] on button "END SESSION" at bounding box center [405, 28] width 34 height 12
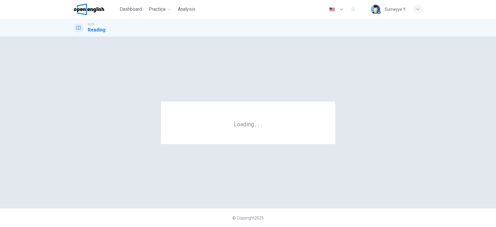
scroll to position [0, 0]
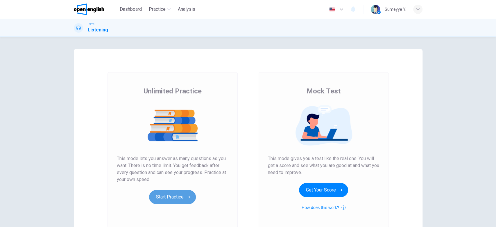
click at [170, 202] on button "Start Practice" at bounding box center [172, 197] width 47 height 14
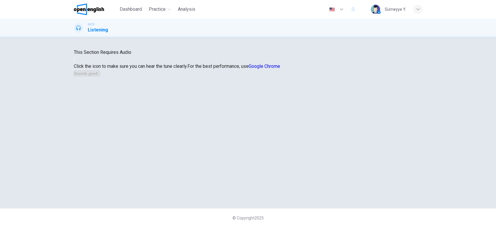
click at [75, 62] on button "button" at bounding box center [74, 60] width 1 height 6
click at [100, 76] on button "Sounds good!" at bounding box center [87, 74] width 26 height 6
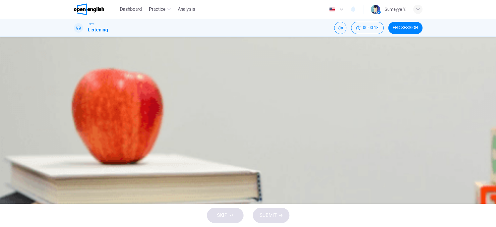
click at [75, 157] on button "button" at bounding box center [74, 160] width 1 height 6
type input "*"
click at [75, 157] on button "button" at bounding box center [74, 160] width 1 height 6
drag, startPoint x: 254, startPoint y: 131, endPoint x: 339, endPoint y: 139, distance: 86.1
click at [339, 139] on div "Which course is this one based on? 1 What doesn't the course cover? 2 What two …" at bounding box center [248, 116] width 349 height 65
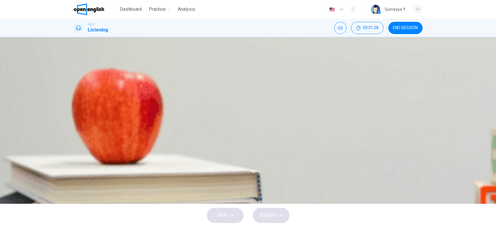
click at [74, 161] on icon "button" at bounding box center [74, 161] width 0 height 0
click at [128, 98] on input at bounding box center [108, 95] width 40 height 5
type input "**"
type input "*"
type input "**"
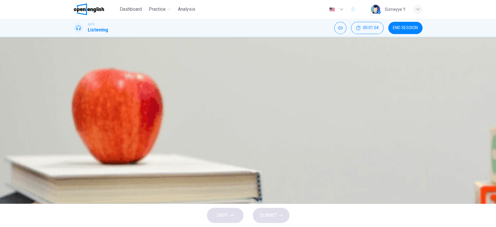
type input "******"
type input "**"
type input "*********"
type input "**"
type input "**********"
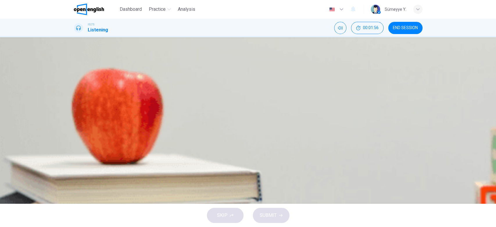
type input "**"
type input "**********"
type input "**"
type input "**********"
click at [74, 161] on icon "button" at bounding box center [74, 161] width 0 height 0
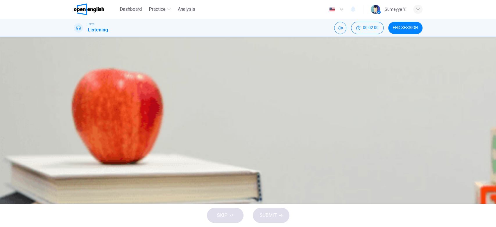
type input "**"
drag, startPoint x: 360, startPoint y: 101, endPoint x: 337, endPoint y: 100, distance: 23.0
click at [128, 98] on input "**********" at bounding box center [108, 95] width 40 height 5
type input "**********"
click at [75, 172] on button "Click to see the audio transcription" at bounding box center [74, 175] width 1 height 6
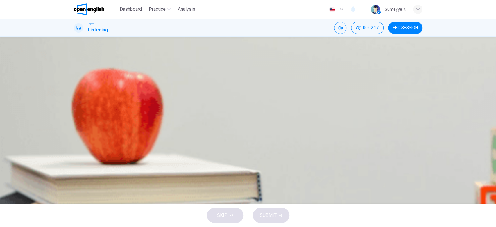
type input "**"
drag, startPoint x: 356, startPoint y: 101, endPoint x: 338, endPoint y: 101, distance: 18.3
click at [128, 98] on input "**********" at bounding box center [108, 95] width 40 height 5
type input "**********"
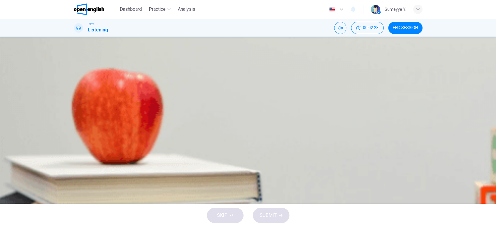
click at [128, 113] on input at bounding box center [108, 111] width 40 height 5
click at [78, 161] on icon "button" at bounding box center [78, 164] width 6 height 7
click at [128, 114] on input at bounding box center [108, 111] width 40 height 5
click at [128, 131] on input at bounding box center [108, 127] width 40 height 5
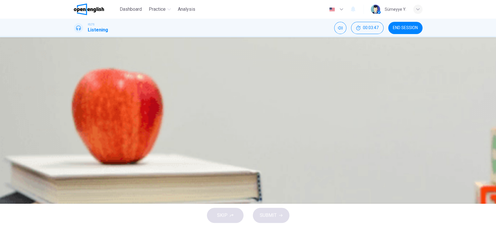
click at [128, 130] on input at bounding box center [108, 127] width 40 height 5
click at [128, 147] on input at bounding box center [108, 144] width 40 height 5
type input "**"
click at [407, 33] on button "END SESSION" at bounding box center [405, 28] width 34 height 12
